Goal: Task Accomplishment & Management: Manage account settings

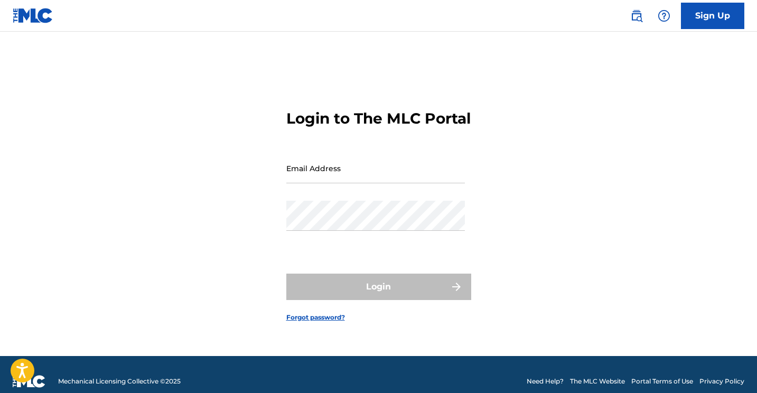
click at [308, 180] on input "Email Address" at bounding box center [375, 168] width 179 height 30
type input "[DOMAIN_NAME][EMAIL_ADDRESS][DOMAIN_NAME]"
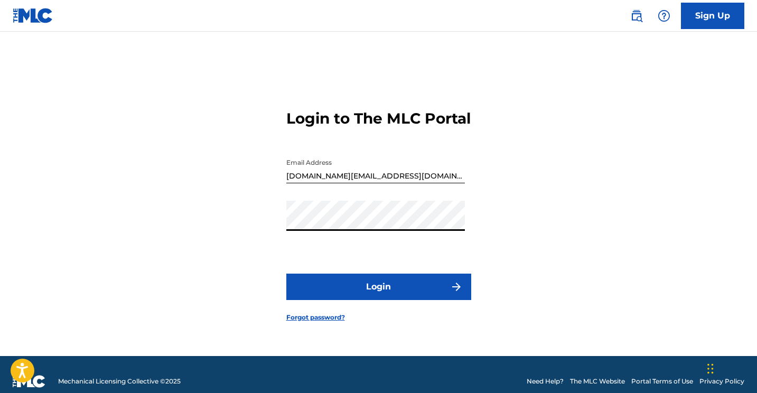
click at [369, 299] on button "Login" at bounding box center [378, 287] width 185 height 26
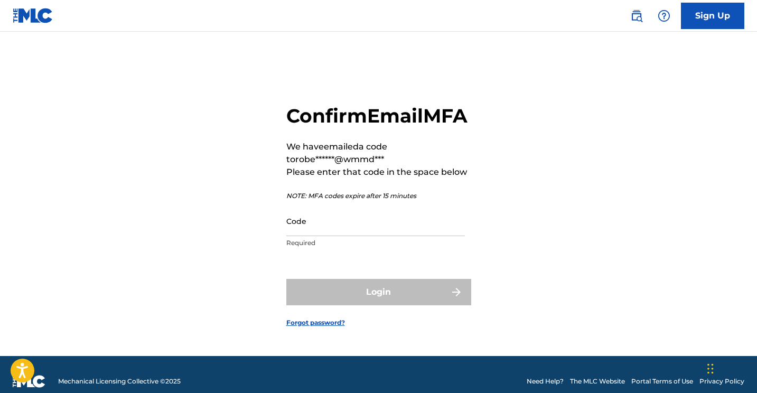
click at [349, 231] on input "Code" at bounding box center [375, 221] width 179 height 30
paste input "460262"
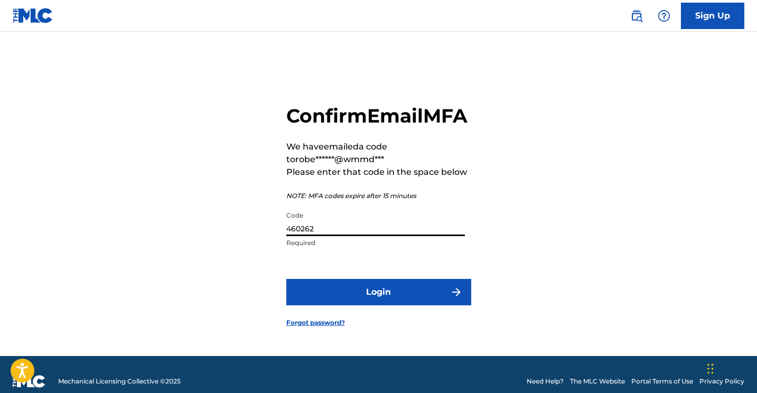
type input "460262"
click at [366, 300] on button "Login" at bounding box center [378, 292] width 185 height 26
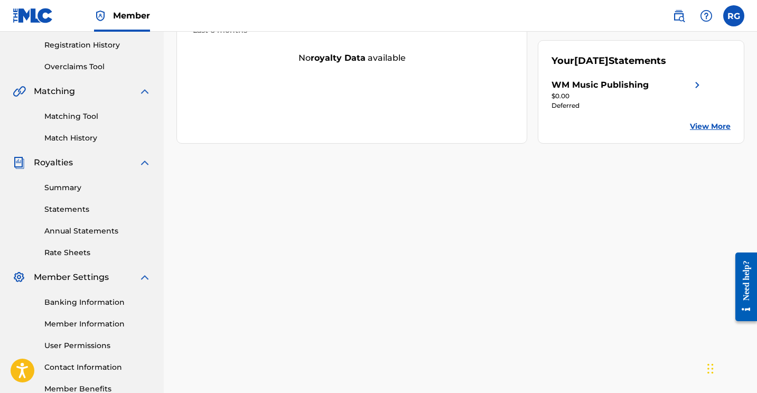
scroll to position [202, 0]
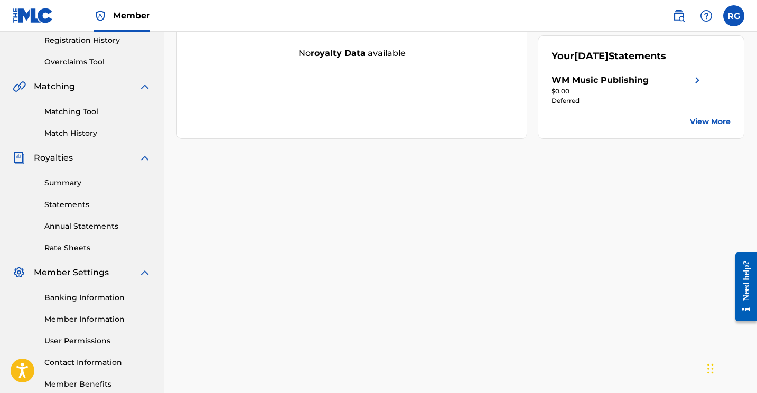
click at [86, 297] on link "Banking Information" at bounding box center [97, 297] width 107 height 11
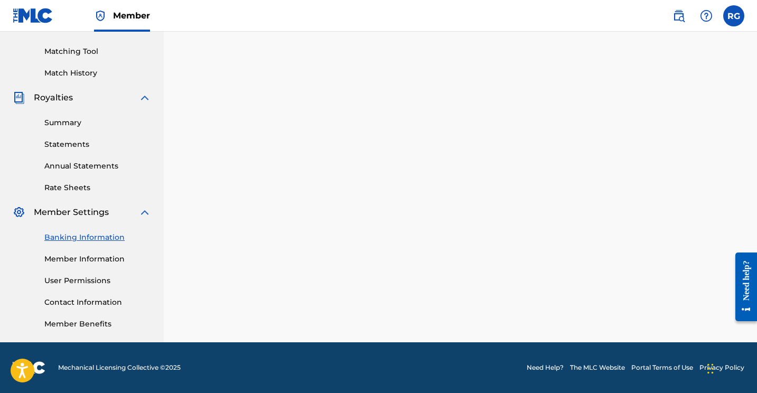
scroll to position [262, 0]
